Goal: Task Accomplishment & Management: Manage account settings

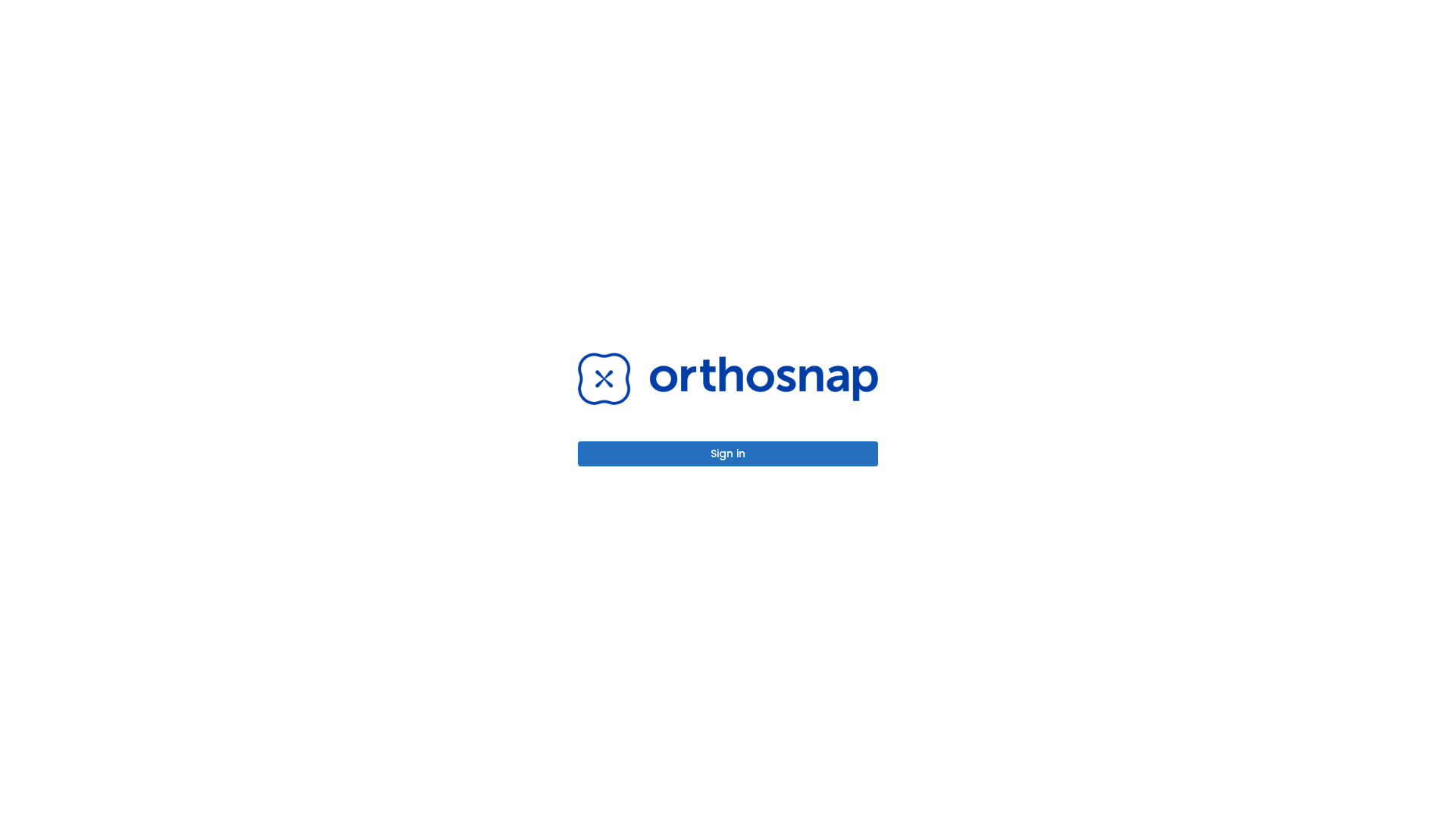
click at [728, 454] on button "Sign in" at bounding box center [727, 454] width 300 height 25
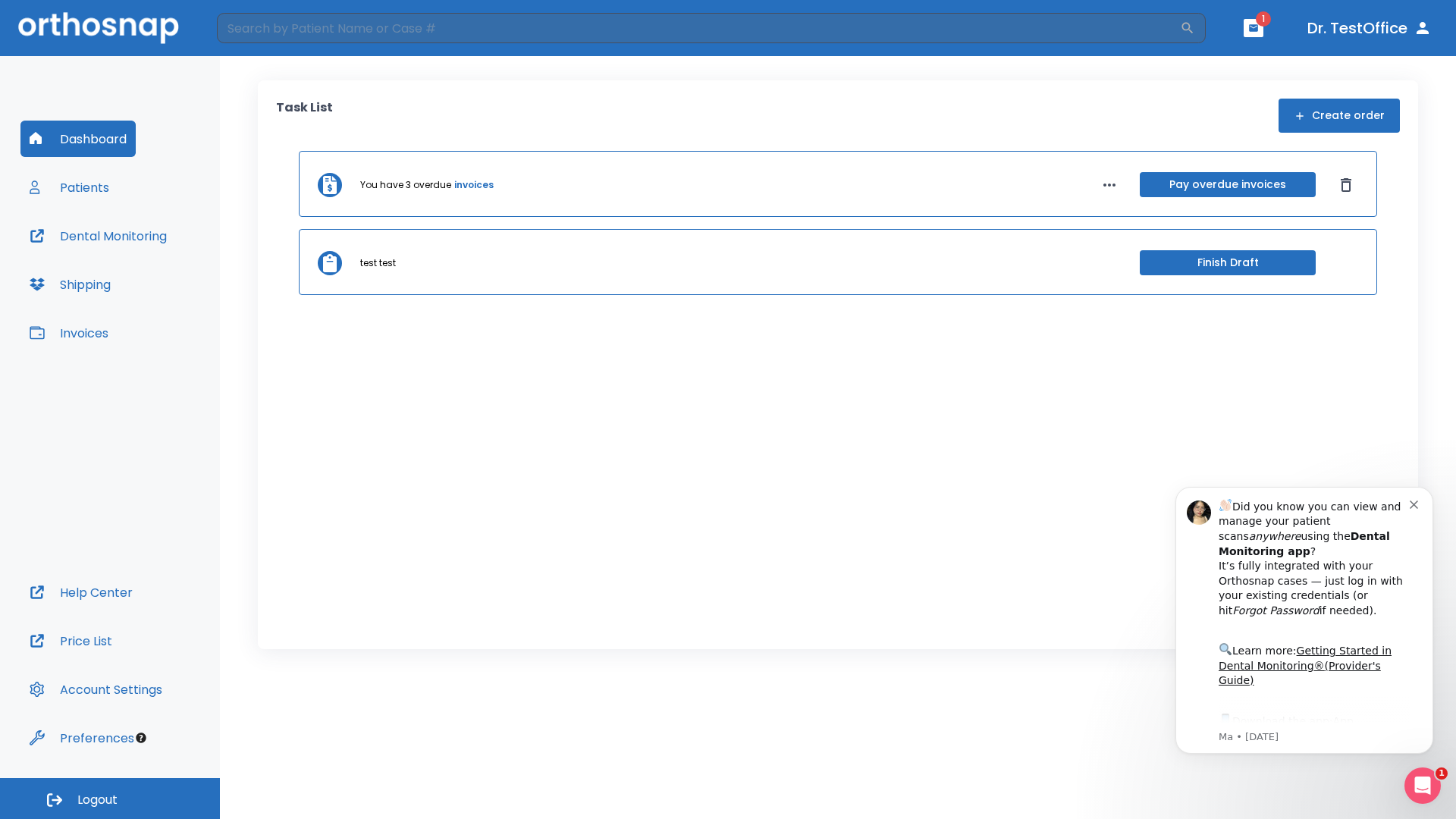
click at [110, 798] on span "Logout" at bounding box center [97, 800] width 41 height 16
